Goal: Browse casually

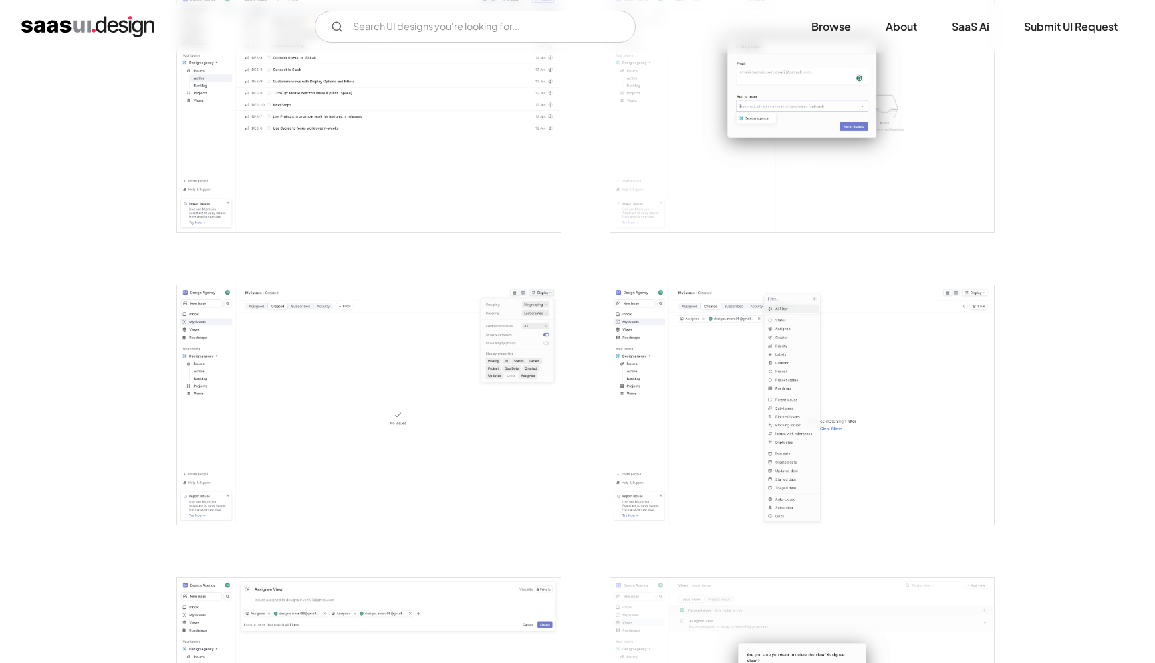
scroll to position [1794, 0]
click at [707, 347] on img "open lightbox" at bounding box center [802, 399] width 384 height 240
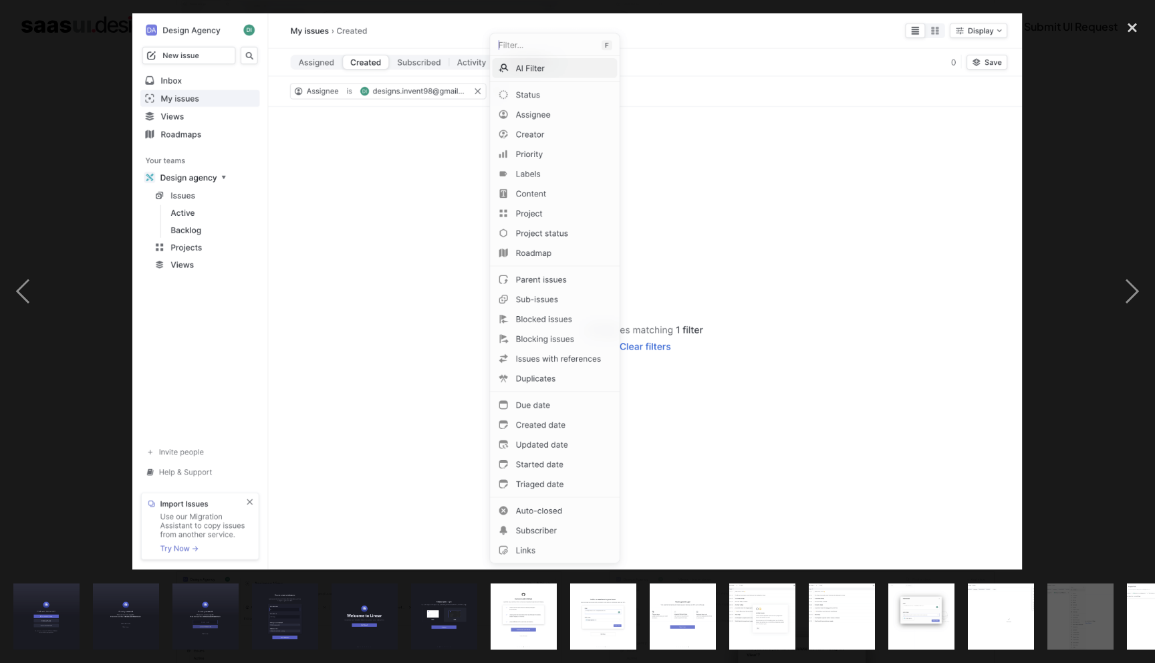
click at [352, 93] on img at bounding box center [577, 291] width 891 height 557
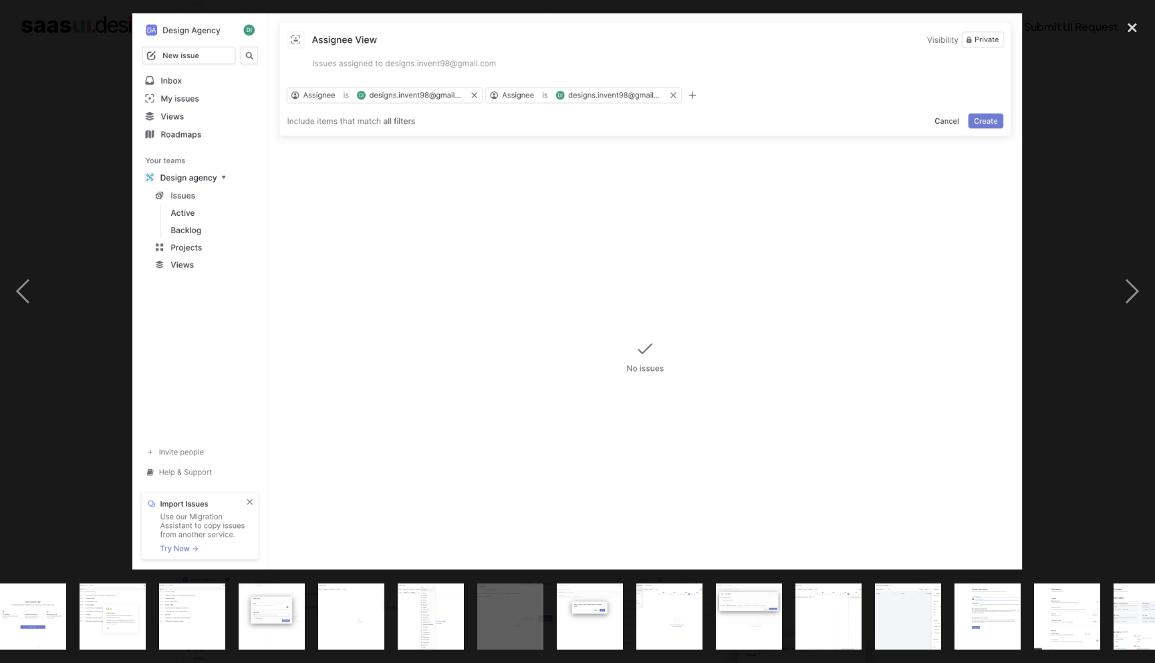
scroll to position [0, 688]
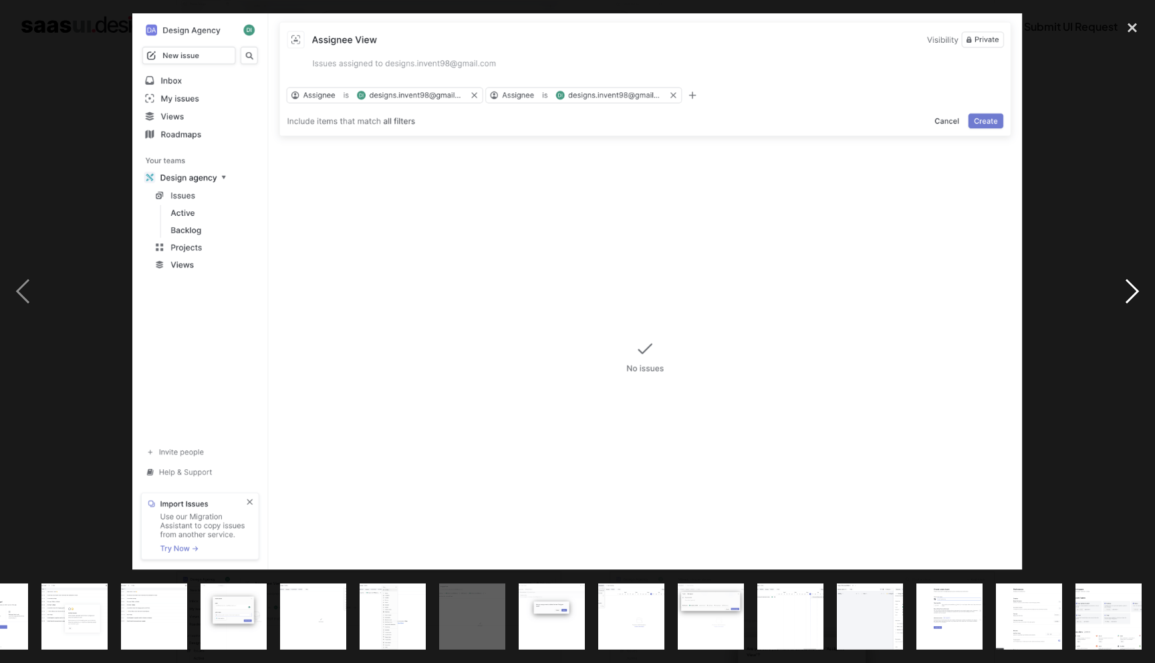
click at [1133, 296] on div "next image" at bounding box center [1132, 291] width 45 height 557
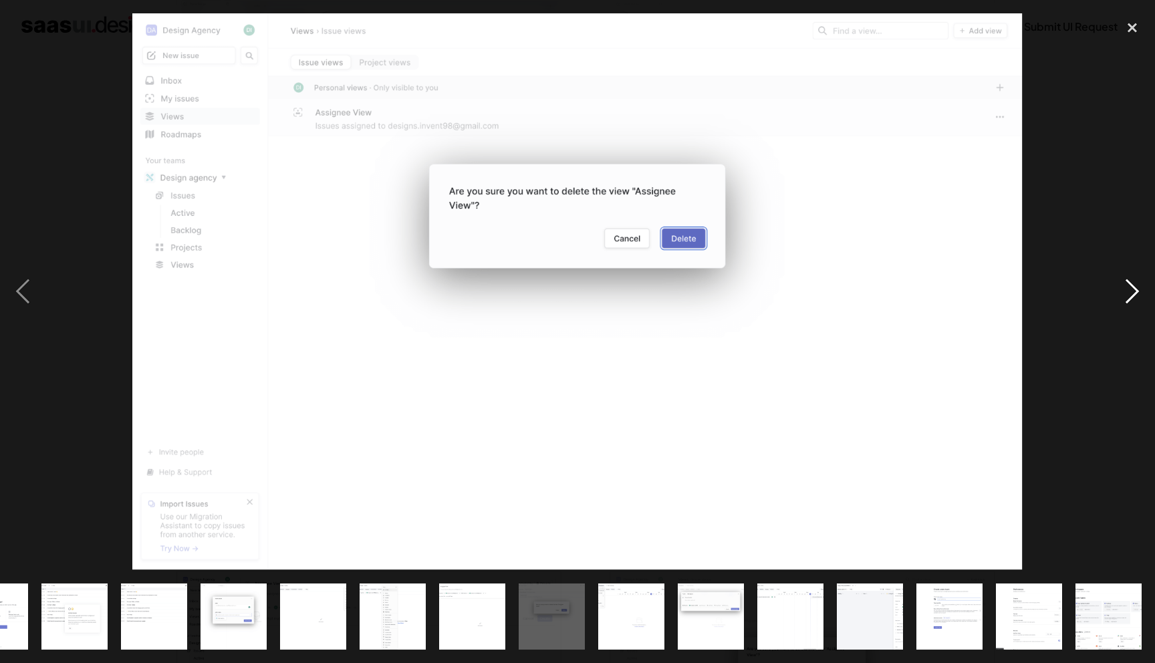
click at [1133, 296] on div "next image" at bounding box center [1132, 291] width 45 height 557
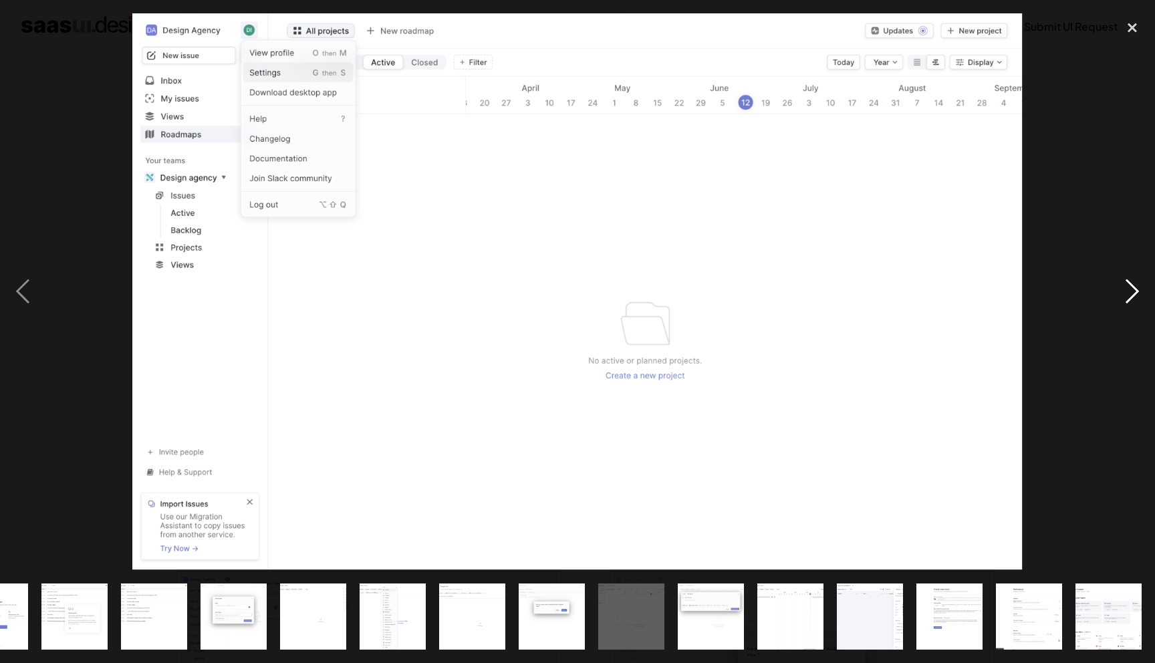
click at [1133, 296] on div "next image" at bounding box center [1132, 291] width 45 height 557
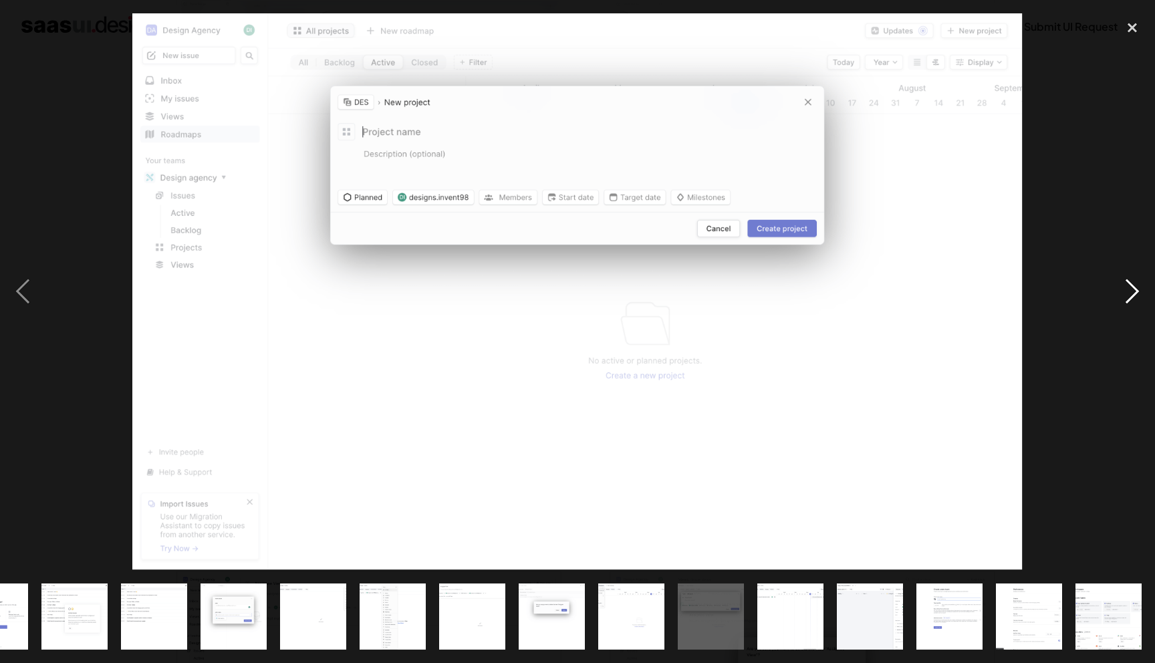
click at [1133, 296] on div "next image" at bounding box center [1132, 291] width 45 height 557
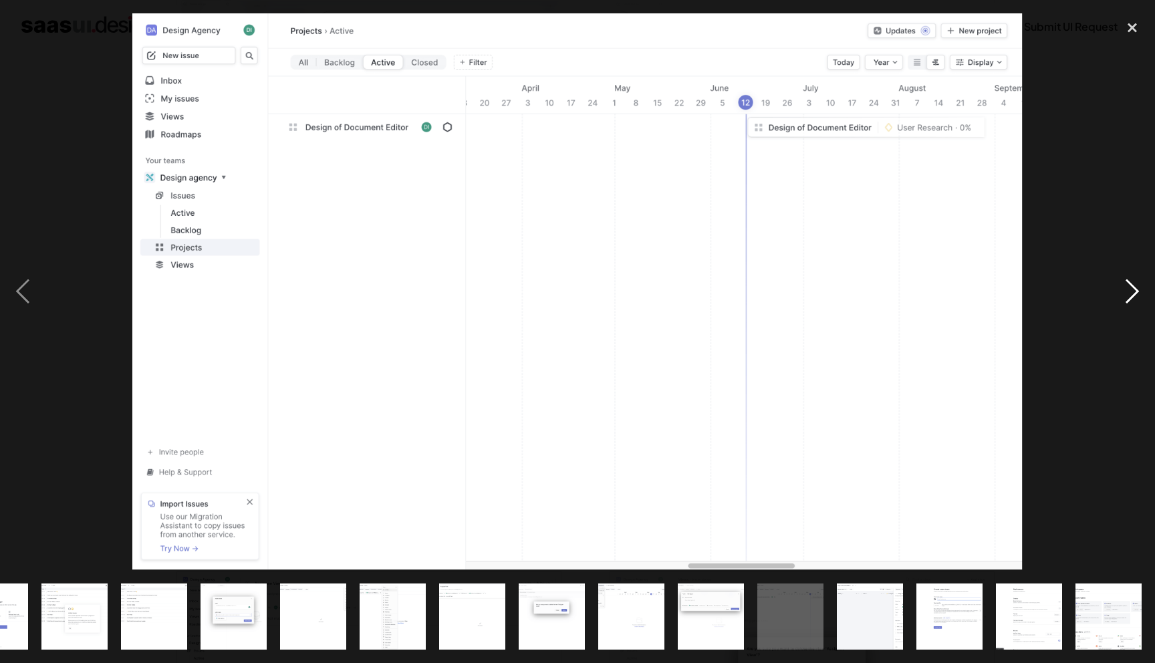
click at [1133, 296] on div "next image" at bounding box center [1132, 291] width 45 height 557
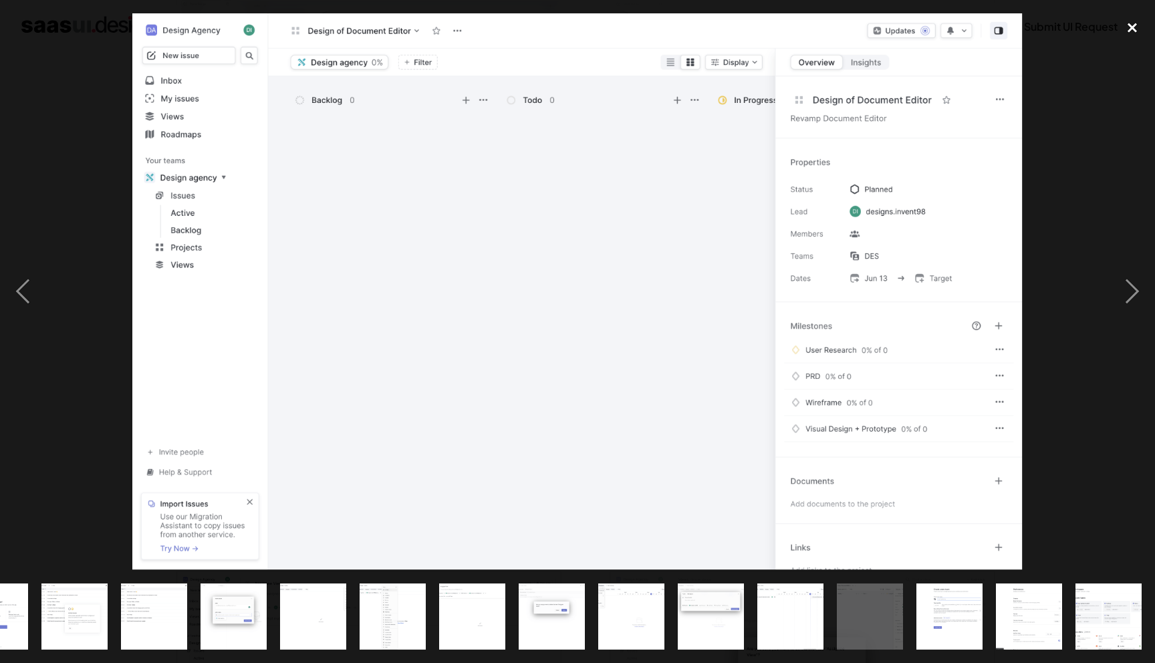
click at [1139, 33] on div "close lightbox" at bounding box center [1132, 27] width 45 height 29
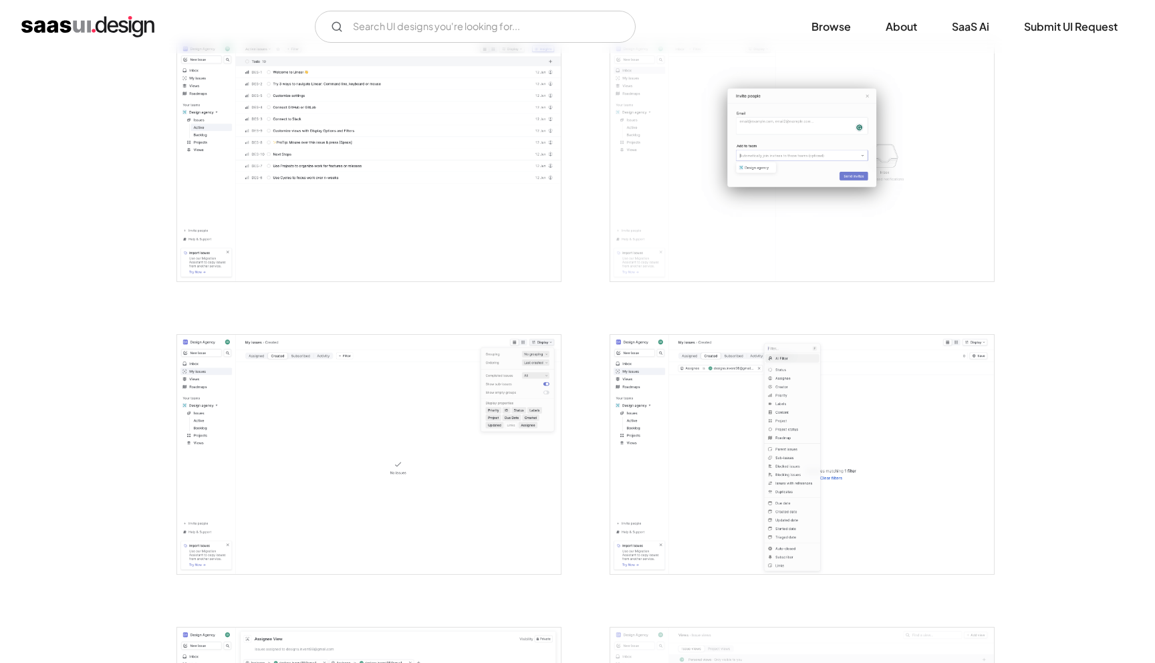
scroll to position [1757, 0]
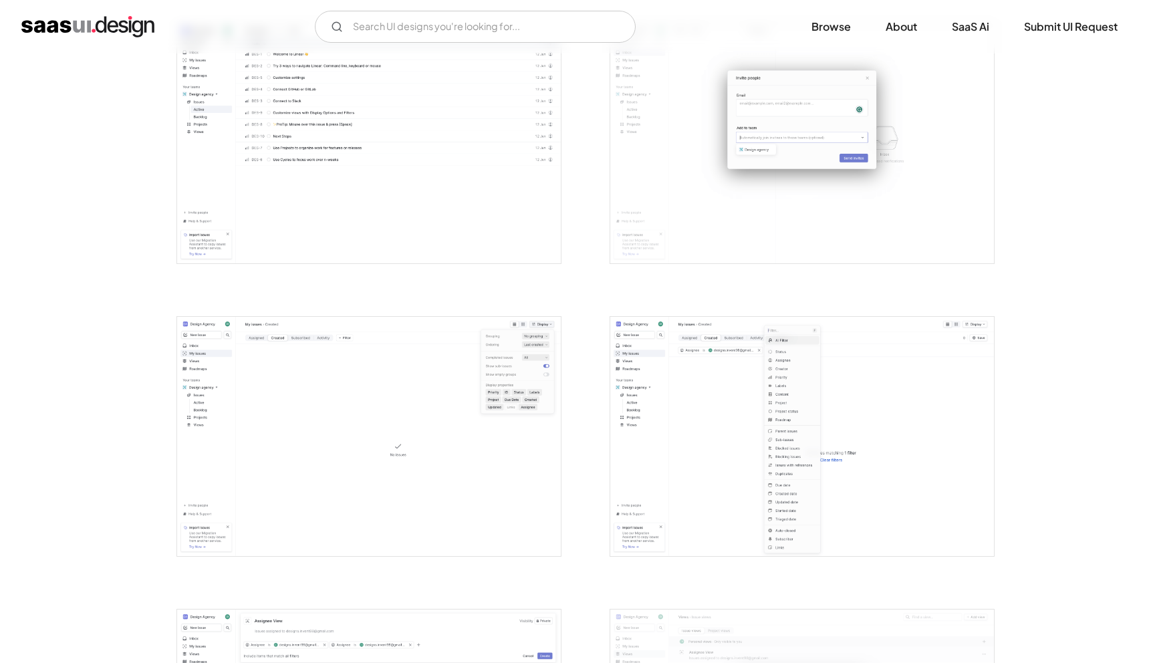
click at [688, 391] on img "open lightbox" at bounding box center [802, 437] width 384 height 240
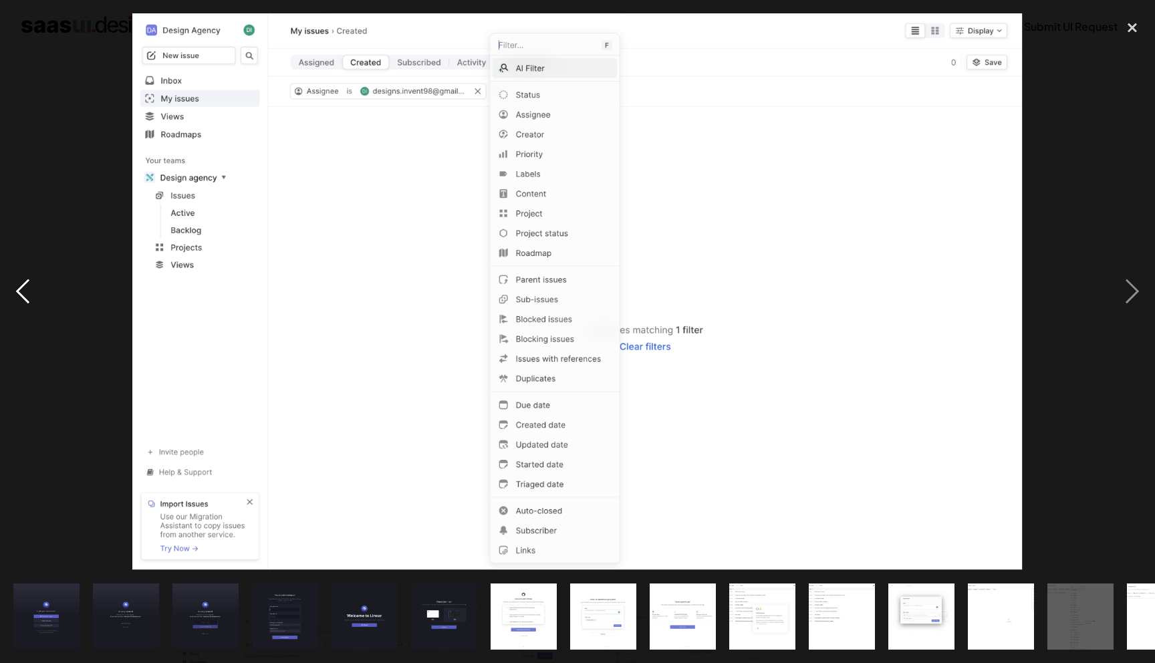
click at [20, 291] on div "previous image" at bounding box center [22, 291] width 45 height 557
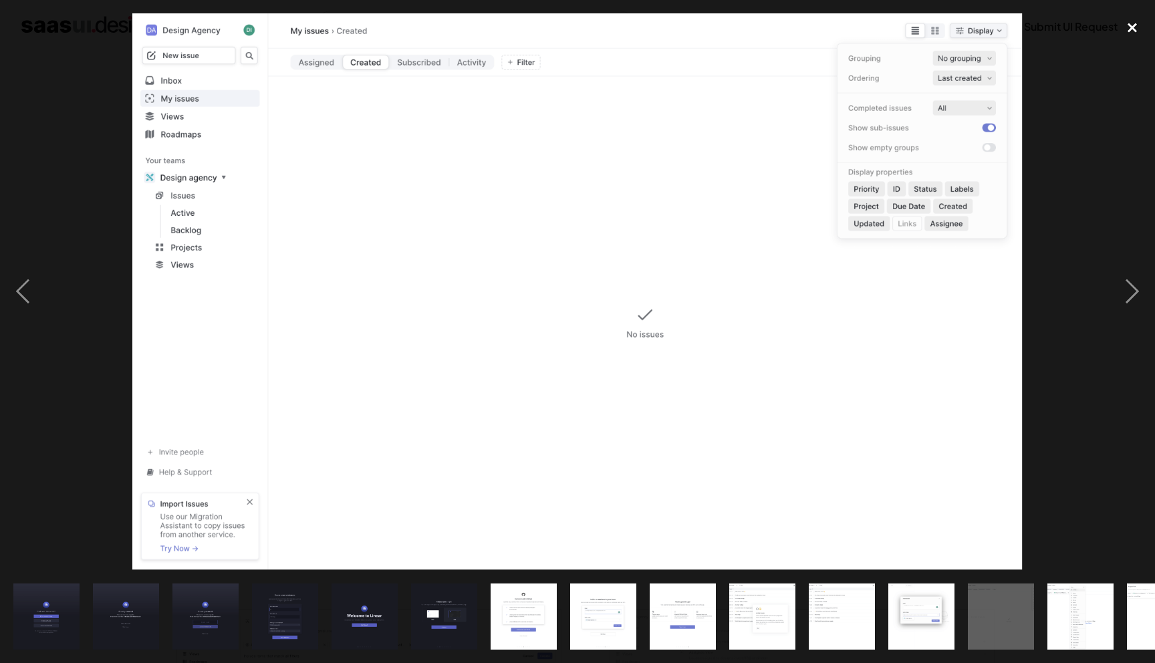
click at [1134, 32] on div "close lightbox" at bounding box center [1132, 27] width 45 height 29
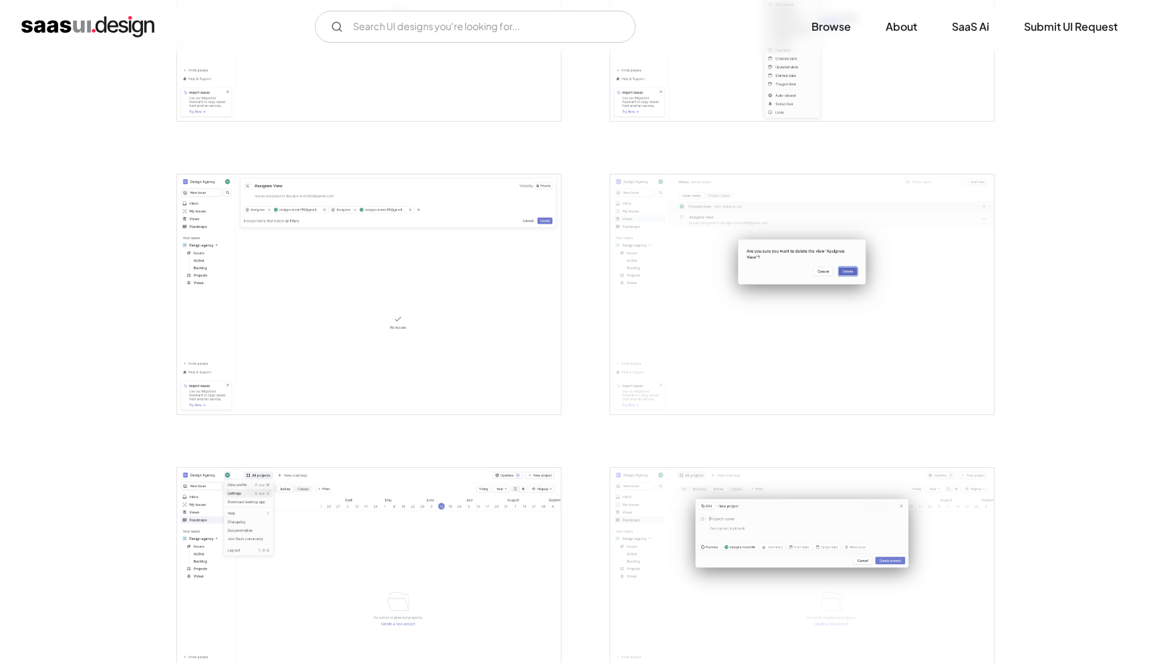
scroll to position [2192, 0]
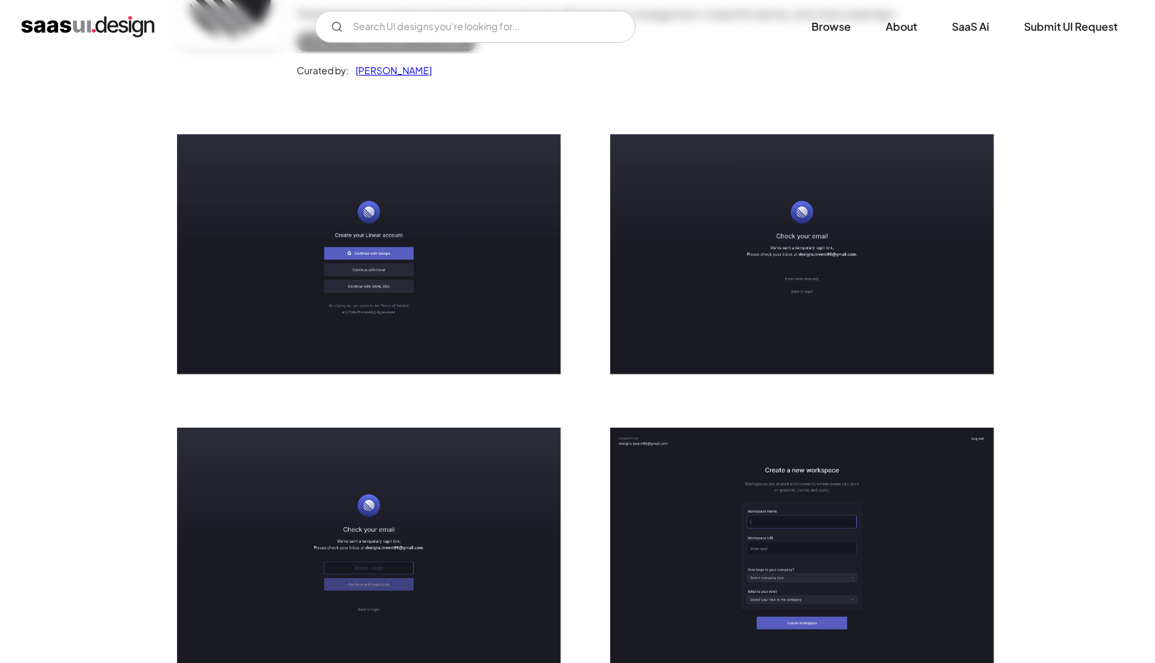
scroll to position [183, 0]
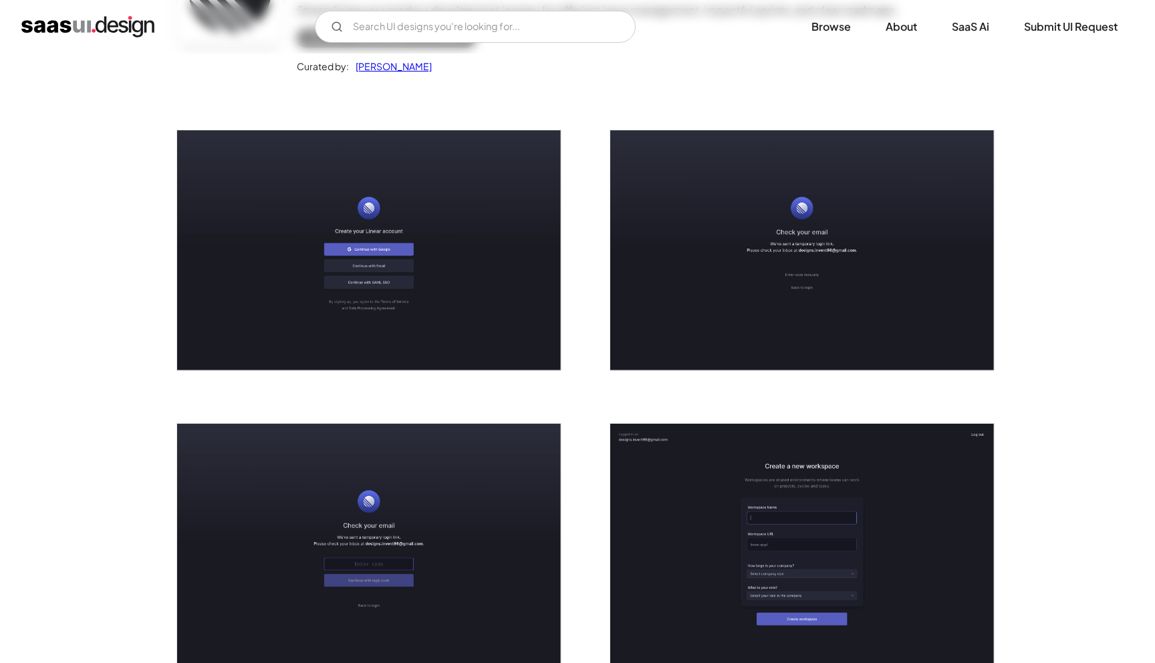
click at [510, 304] on img "open lightbox" at bounding box center [369, 250] width 384 height 240
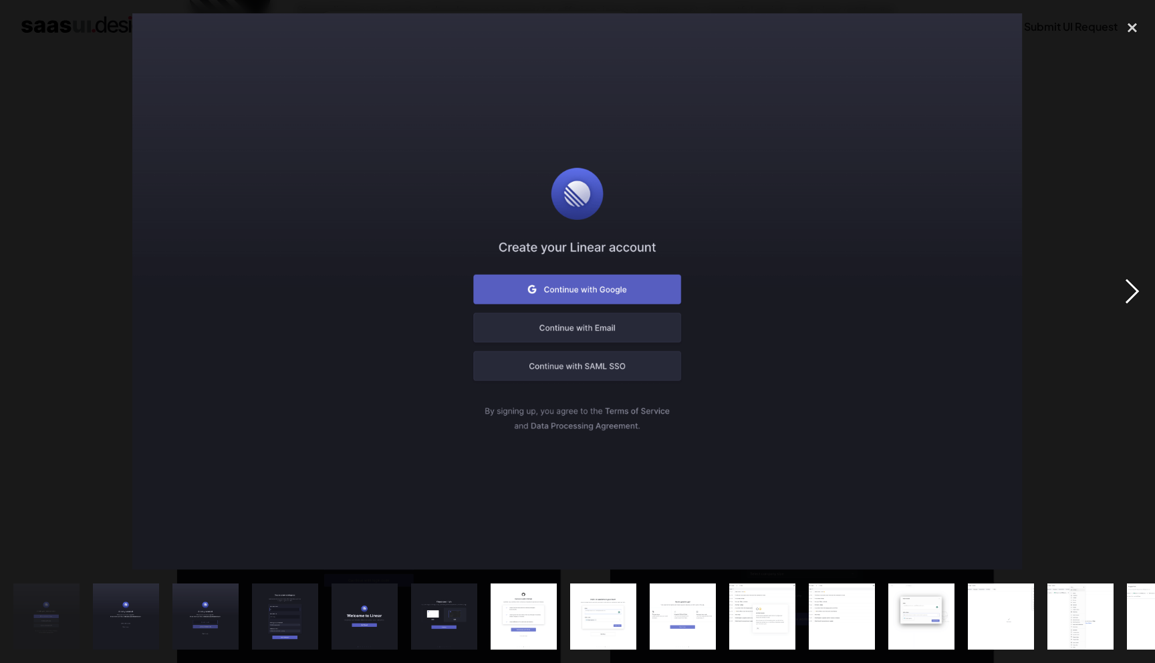
click at [1132, 296] on div "next image" at bounding box center [1132, 291] width 45 height 557
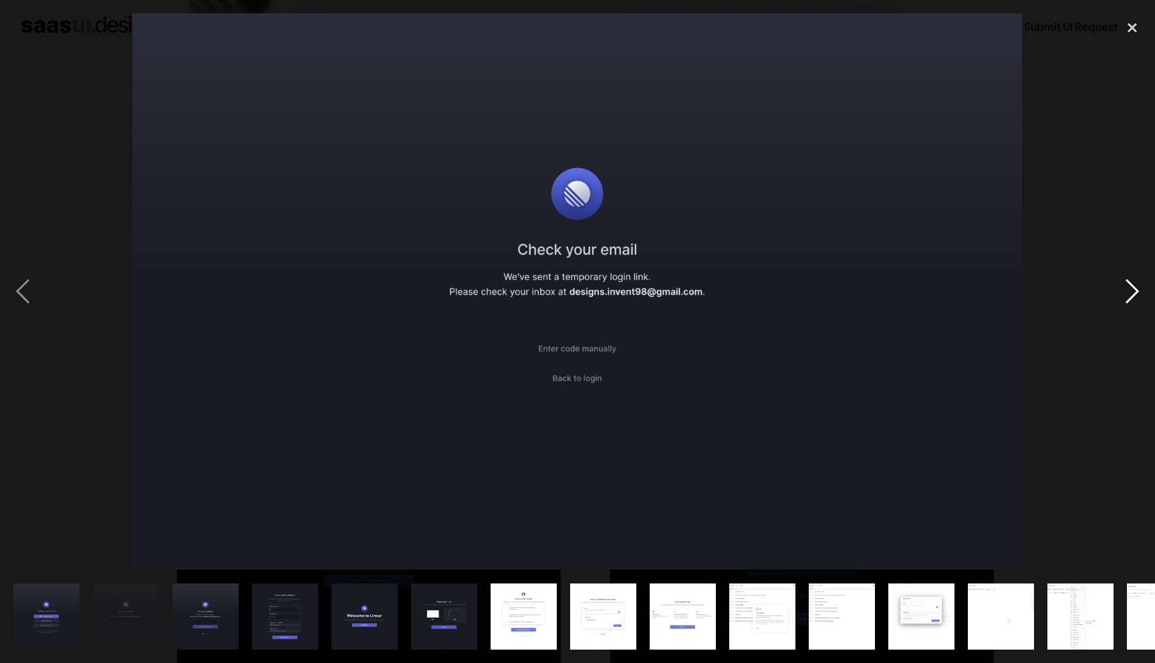
click at [1132, 296] on div "next image" at bounding box center [1132, 291] width 45 height 557
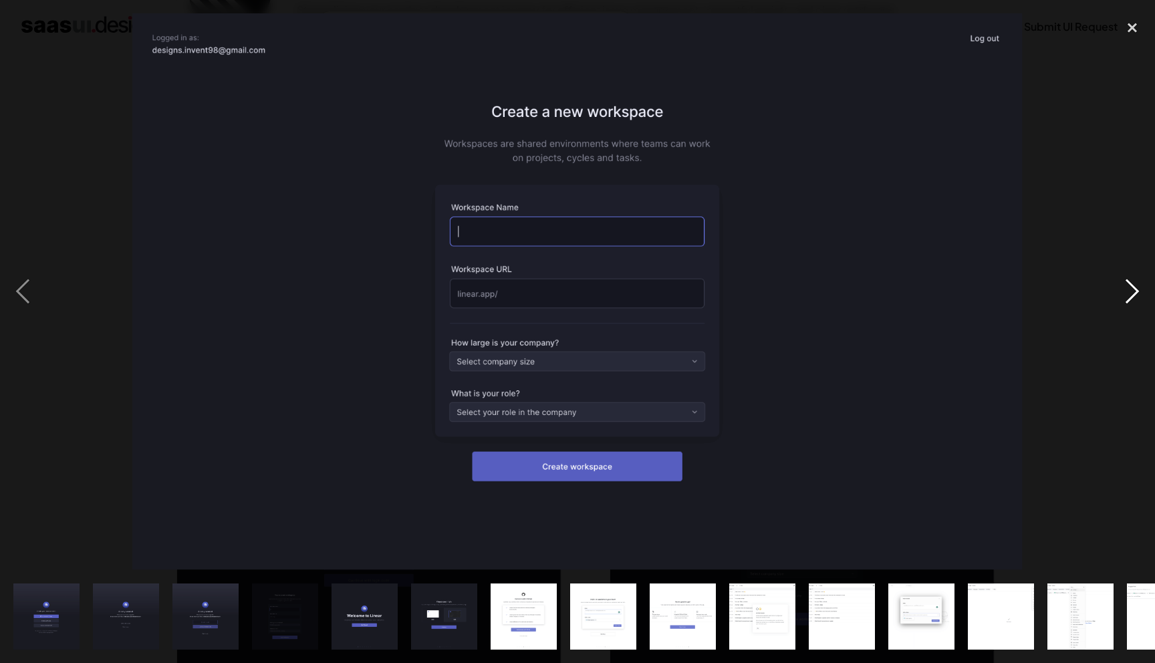
click at [1132, 296] on div "next image" at bounding box center [1132, 291] width 45 height 557
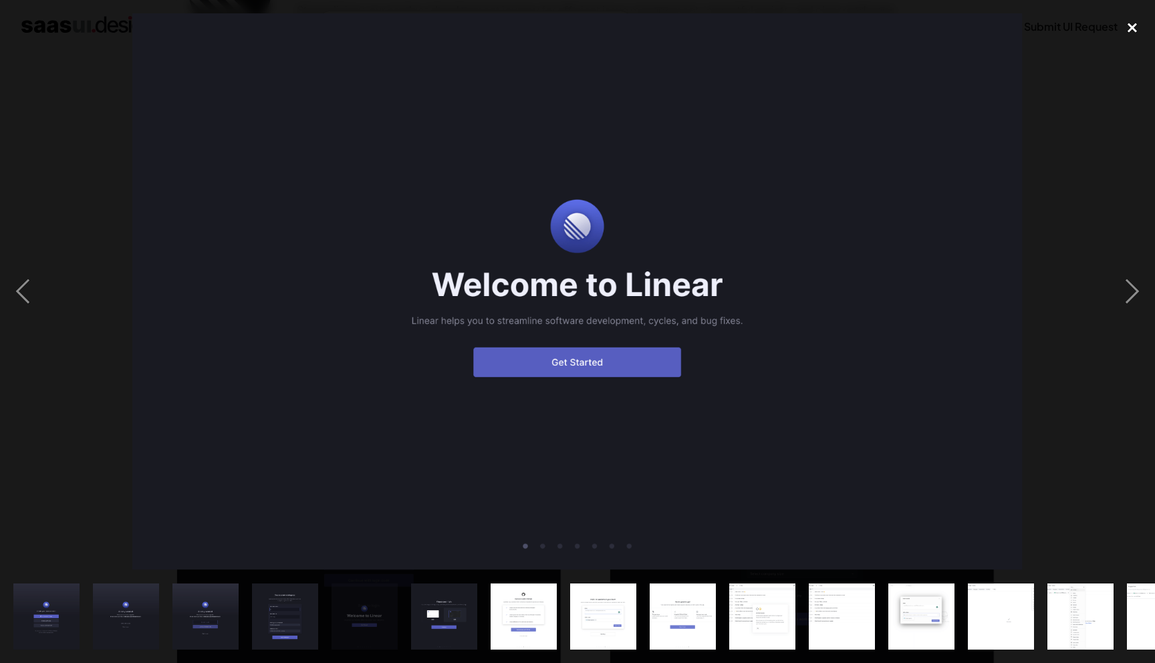
click at [1133, 27] on div "close lightbox" at bounding box center [1132, 27] width 45 height 29
